Goal: Task Accomplishment & Management: Complete application form

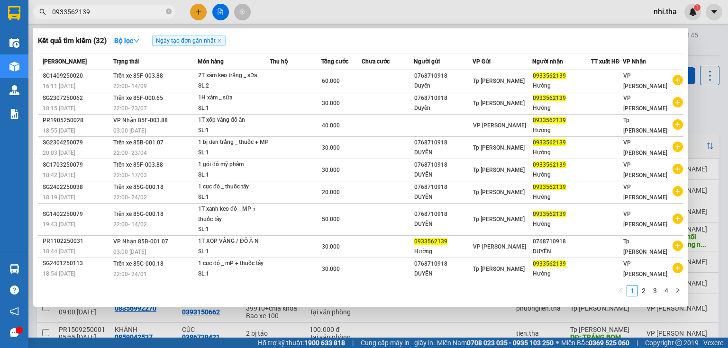
type input "0933562139"
click at [198, 15] on div at bounding box center [364, 174] width 728 height 348
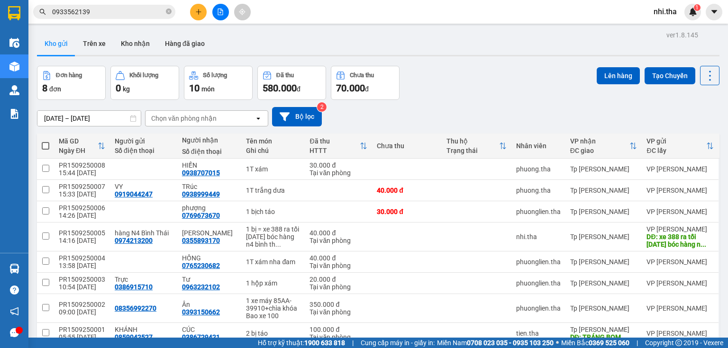
click at [198, 15] on button at bounding box center [198, 12] width 17 height 17
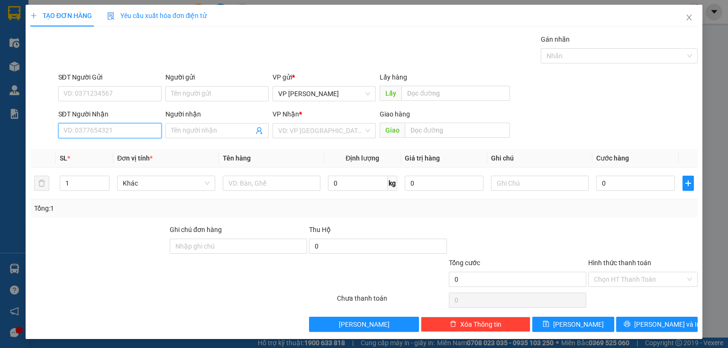
click at [83, 129] on input "SĐT Người Nhận" at bounding box center [109, 130] width 103 height 15
type input "0814616132"
click at [111, 149] on div "0814616132 - pun" at bounding box center [109, 149] width 91 height 10
type input "pun"
type input "0814616132"
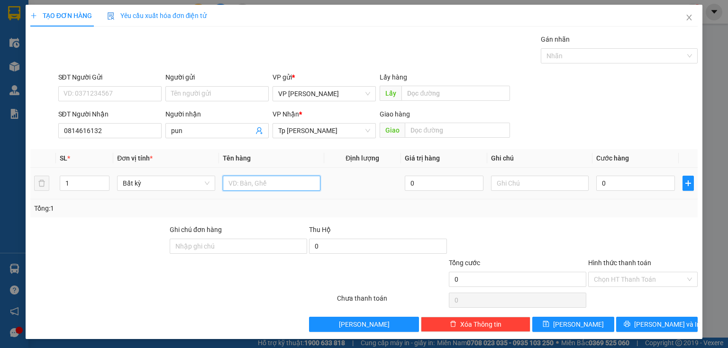
click at [253, 187] on input "text" at bounding box center [272, 183] width 98 height 15
type input "1t xốp vàng đồ ăn"
click at [597, 179] on input "0" at bounding box center [635, 183] width 79 height 15
type input "3"
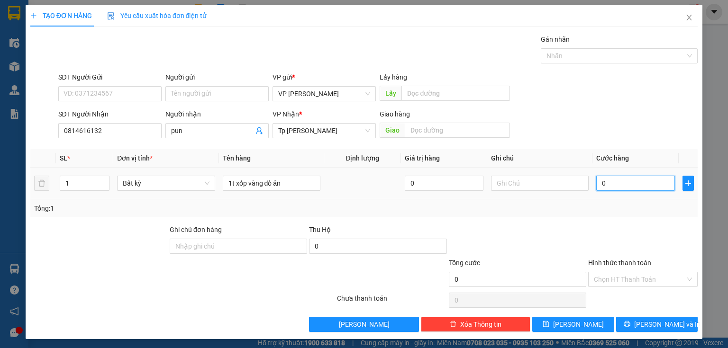
type input "3"
type input "30"
type input "30.000"
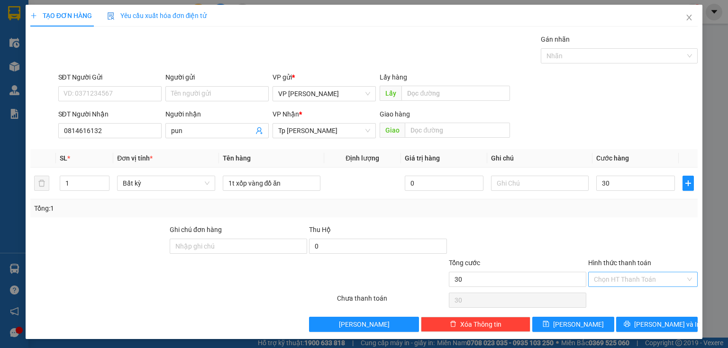
type input "30.000"
click at [659, 281] on input "Hình thức thanh toán" at bounding box center [639, 280] width 91 height 14
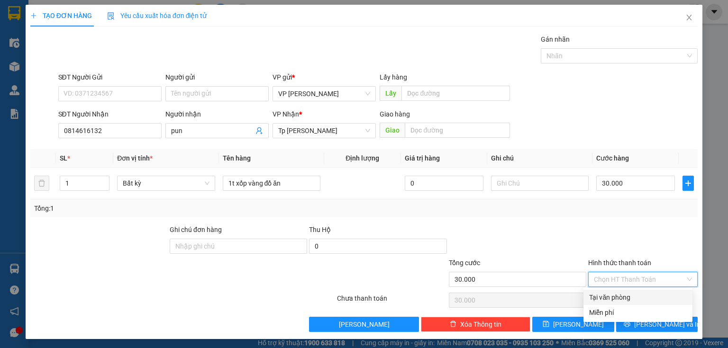
click at [627, 300] on div "Tại văn phòng" at bounding box center [638, 297] width 98 height 10
type input "0"
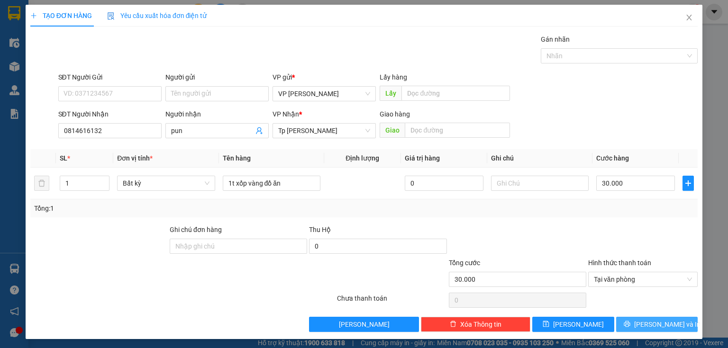
click at [631, 324] on button "Lưu và In" at bounding box center [657, 324] width 82 height 15
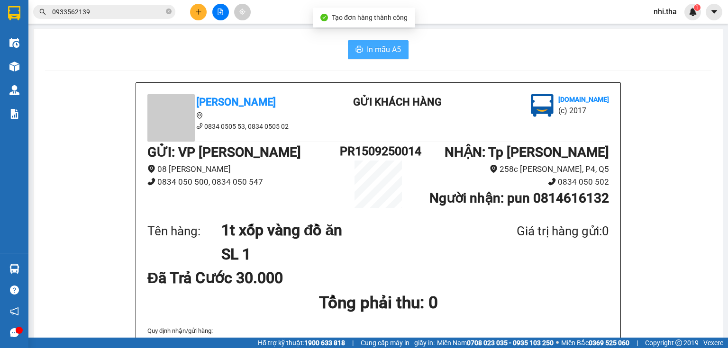
click at [386, 47] on span "In mẫu A5" at bounding box center [384, 50] width 34 height 12
click at [665, 11] on span "nhi.tha" at bounding box center [665, 12] width 38 height 12
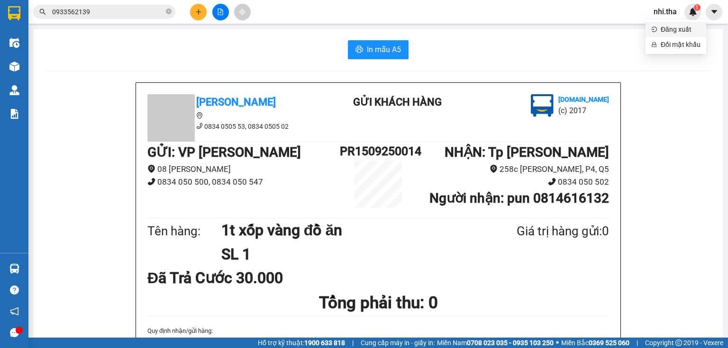
click at [669, 27] on span "Đăng xuất" at bounding box center [681, 29] width 40 height 10
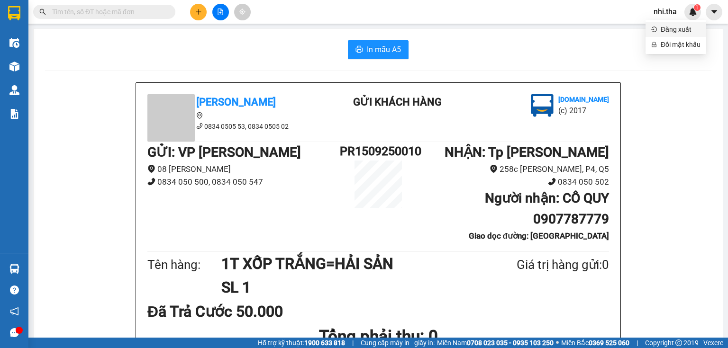
click at [669, 33] on span "Đăng xuất" at bounding box center [681, 29] width 40 height 10
